Goal: Book appointment/travel/reservation

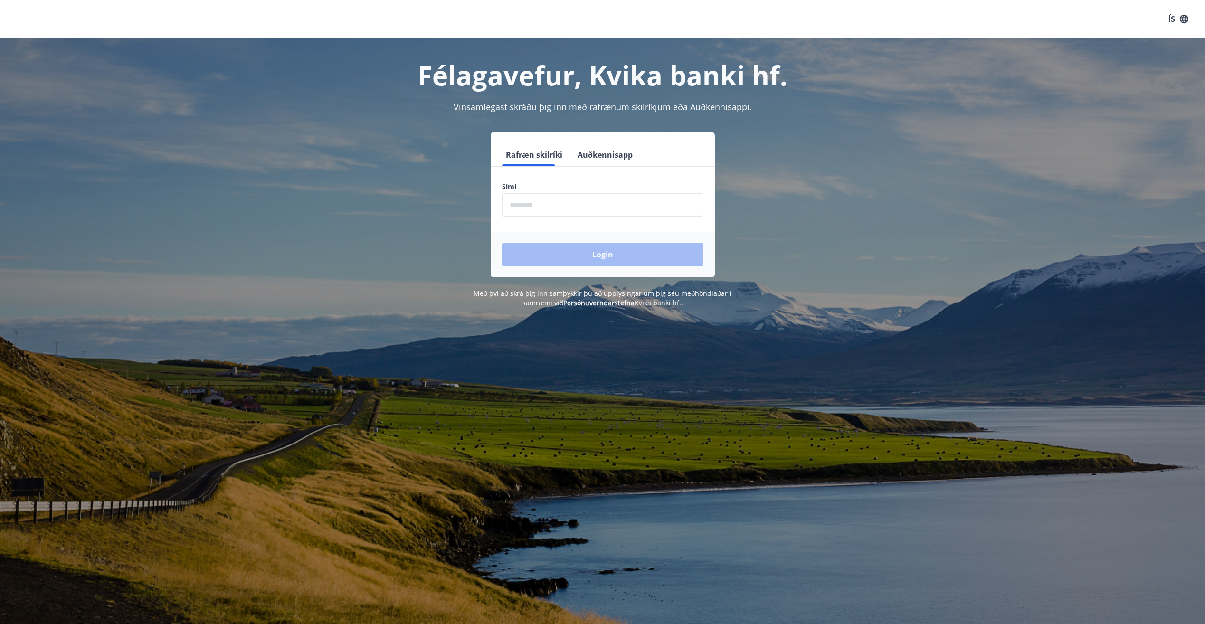
click at [583, 208] on input "phone" at bounding box center [602, 204] width 201 height 23
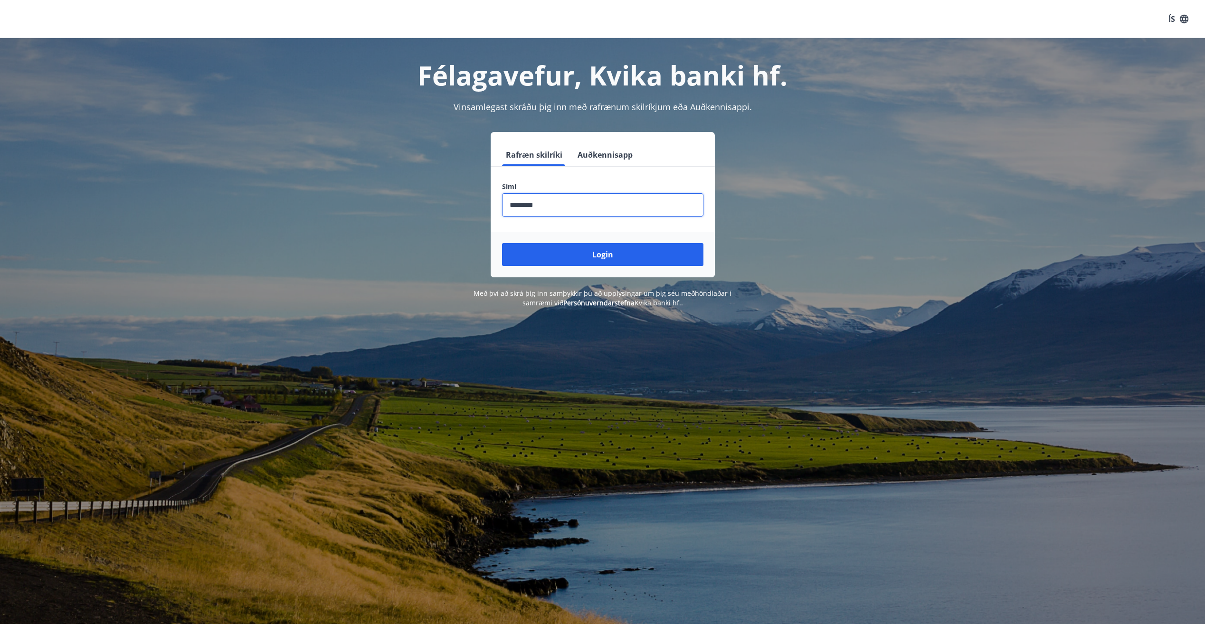
type input "********"
click at [610, 260] on button "Login" at bounding box center [602, 254] width 201 height 23
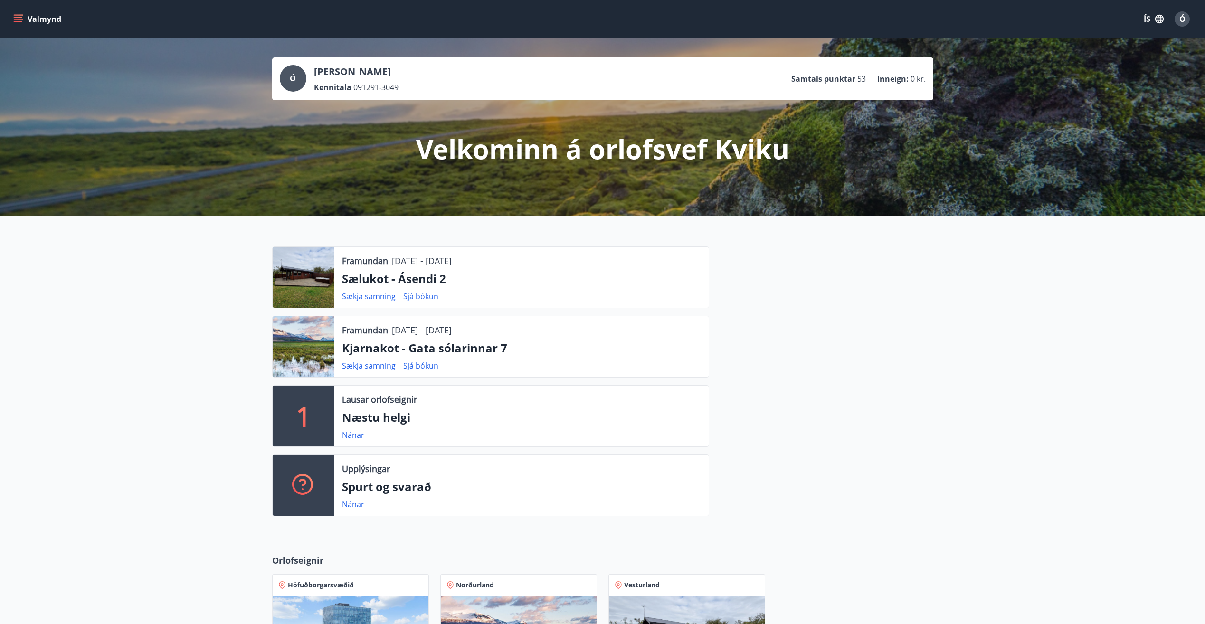
click at [20, 15] on icon "menu" at bounding box center [19, 15] width 10 height 1
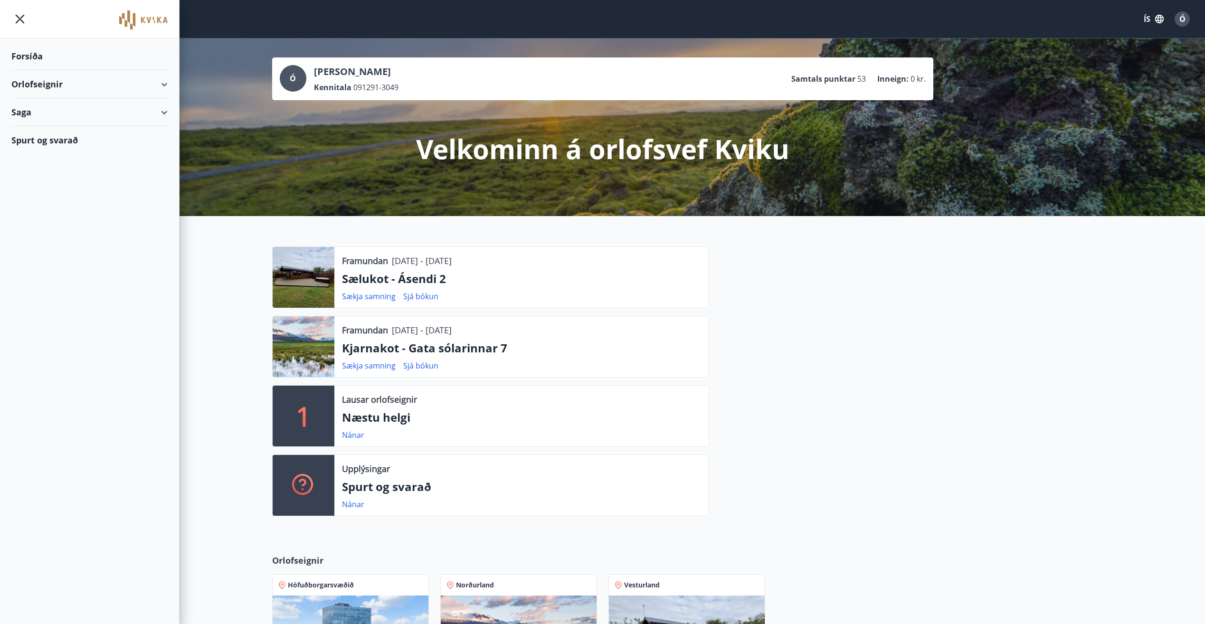
click at [45, 87] on div "Orlofseignir" at bounding box center [89, 84] width 156 height 28
click at [48, 127] on div "Bókunardagatal" at bounding box center [89, 128] width 141 height 20
